Goal: Find specific page/section: Find specific page/section

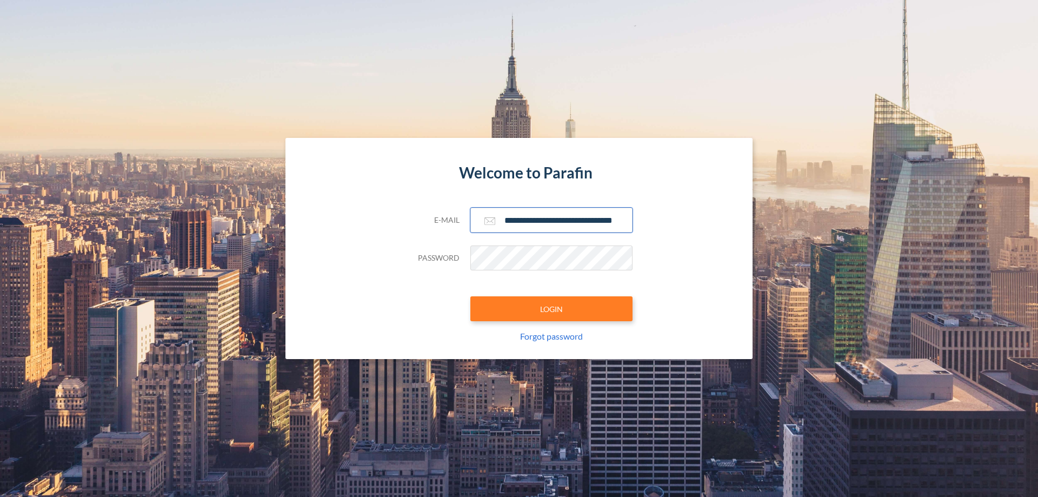
scroll to position [0, 17]
type input "**********"
click at [552, 309] on button "LOGIN" at bounding box center [551, 308] width 162 height 25
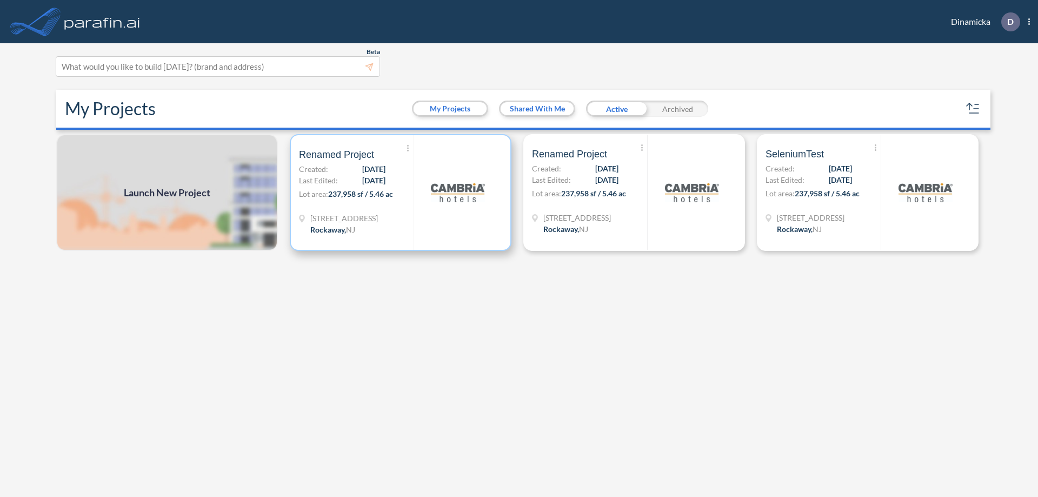
scroll to position [3, 0]
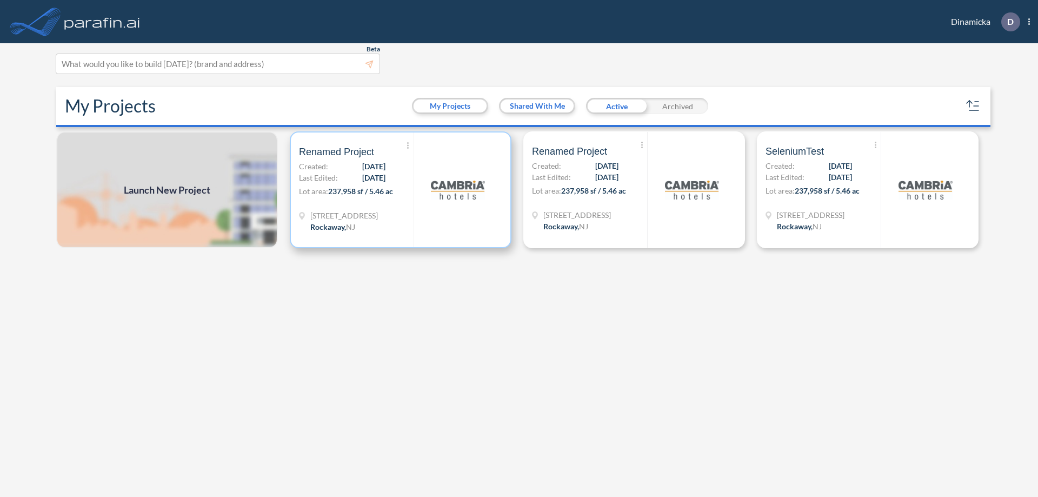
click at [401, 190] on p "Lot area: 237,958 sf / 5.46 ac" at bounding box center [356, 193] width 115 height 16
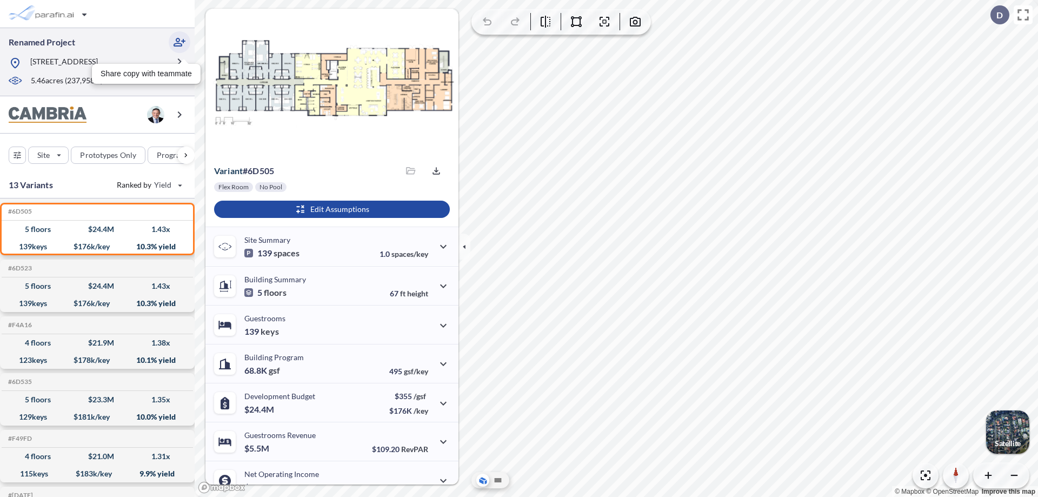
click at [180, 42] on icon "button" at bounding box center [179, 42] width 13 height 13
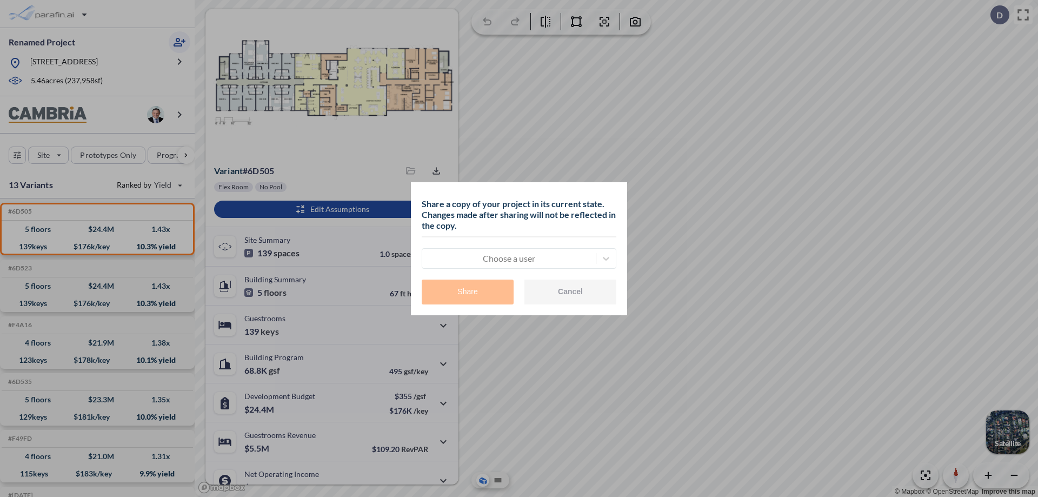
click at [509, 258] on div at bounding box center [509, 258] width 163 height 13
